Goal: Find specific page/section: Find specific page/section

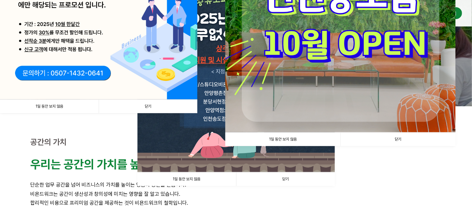
scroll to position [99, 0]
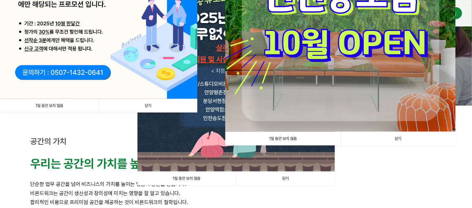
click at [151, 105] on link "닫기" at bounding box center [148, 105] width 99 height 13
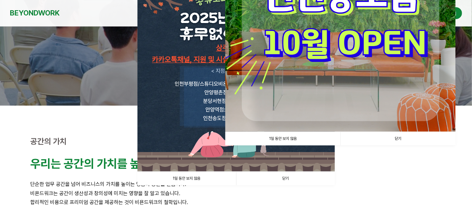
click at [397, 139] on link "닫기" at bounding box center [397, 138] width 115 height 13
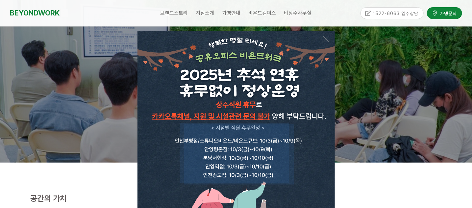
scroll to position [33, 0]
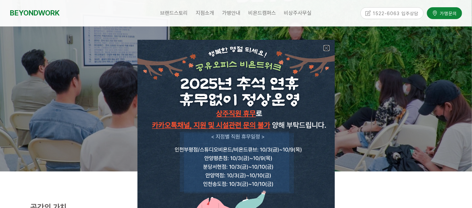
click at [325, 46] on link at bounding box center [327, 48] width 6 height 6
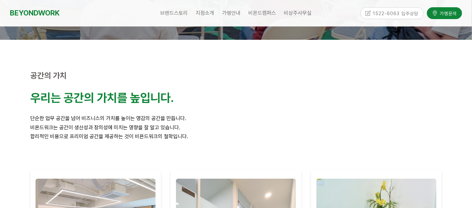
scroll to position [0, 0]
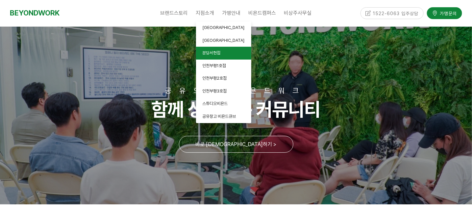
click at [216, 54] on span "분당서현점" at bounding box center [212, 52] width 18 height 5
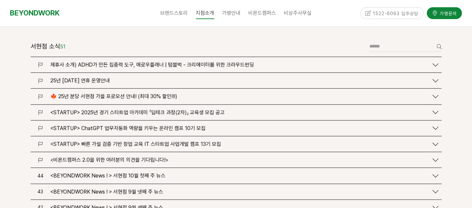
scroll to position [789, 0]
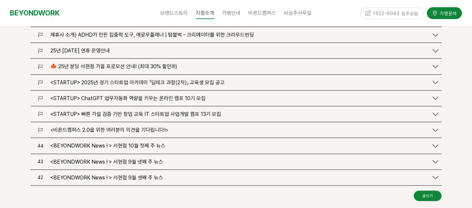
click at [437, 63] on icon at bounding box center [436, 66] width 6 height 6
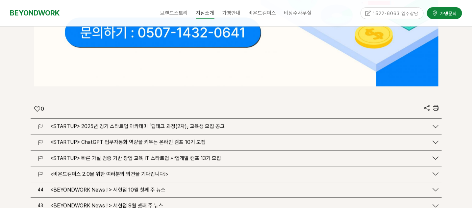
scroll to position [1645, 0]
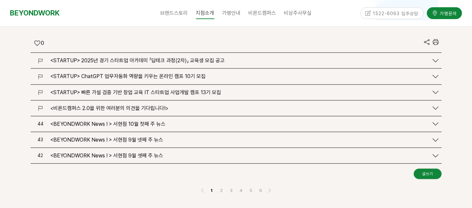
click at [436, 121] on icon at bounding box center [436, 124] width 6 height 6
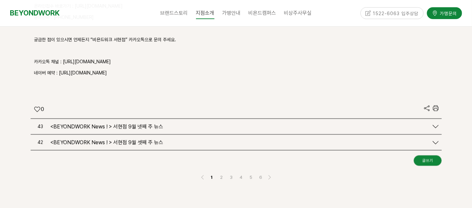
scroll to position [2072, 0]
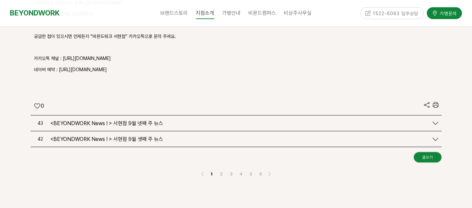
click at [435, 120] on icon at bounding box center [436, 123] width 6 height 6
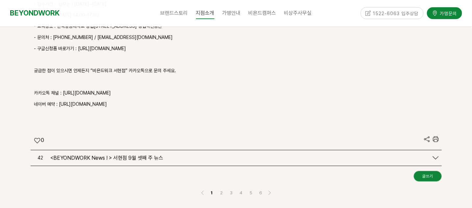
scroll to position [2533, 0]
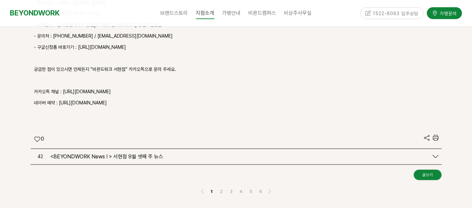
click at [434, 153] on icon at bounding box center [436, 156] width 6 height 6
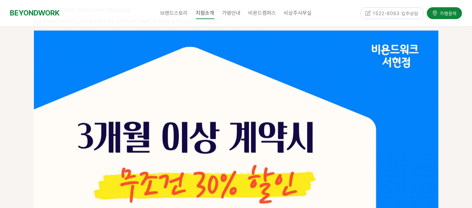
scroll to position [1237, 0]
